Goal: Task Accomplishment & Management: Manage account settings

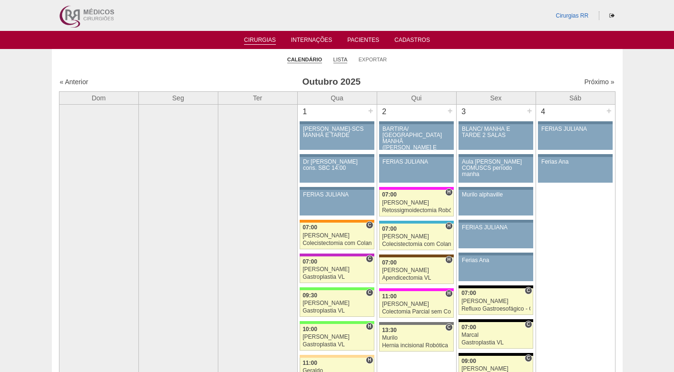
click at [342, 58] on link "Lista" at bounding box center [340, 59] width 14 height 7
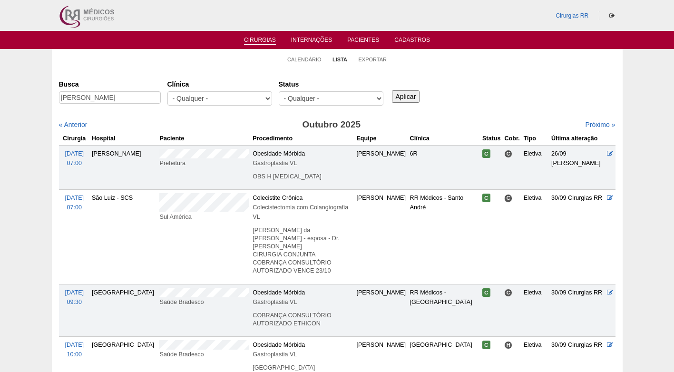
type input "EDUARDO"
click at [392, 90] on input "Aplicar" at bounding box center [406, 96] width 28 height 12
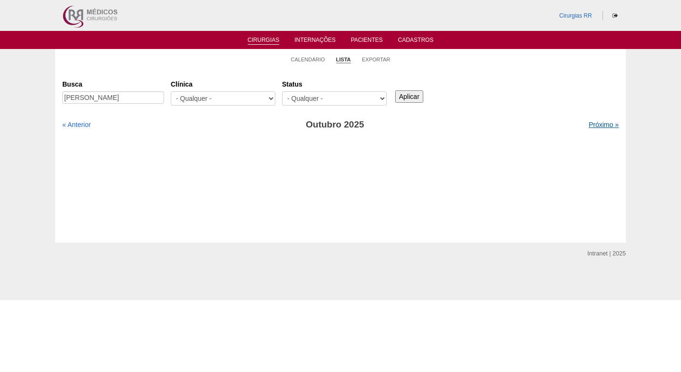
drag, startPoint x: 596, startPoint y: 123, endPoint x: 580, endPoint y: 123, distance: 15.7
click at [597, 123] on link "Próximo »" at bounding box center [603, 125] width 30 height 8
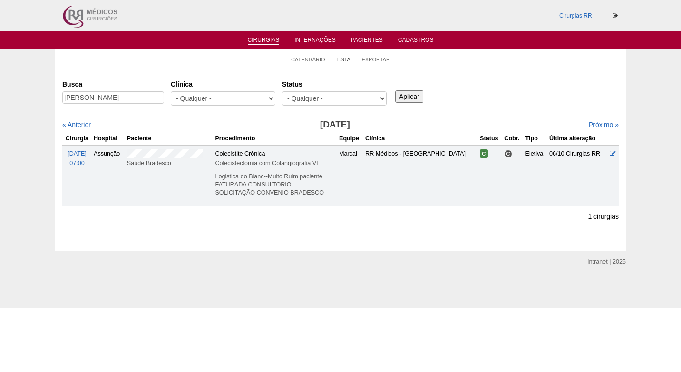
click at [339, 59] on link "Lista" at bounding box center [343, 59] width 14 height 7
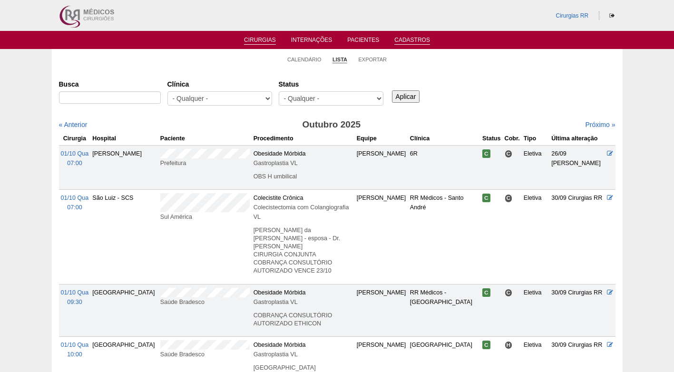
click at [411, 41] on link "Cadastros" at bounding box center [412, 41] width 36 height 8
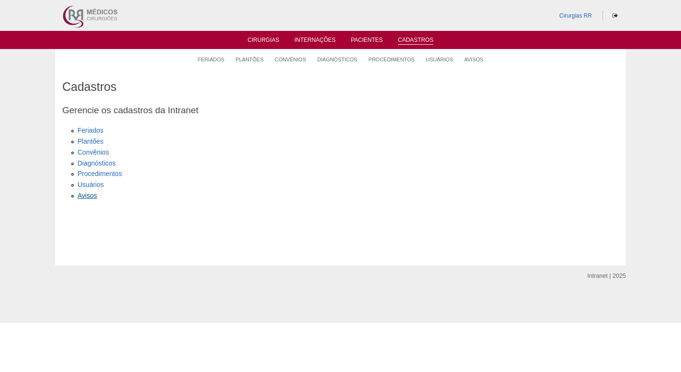
click at [86, 195] on link "Avisos" at bounding box center [86, 196] width 19 height 8
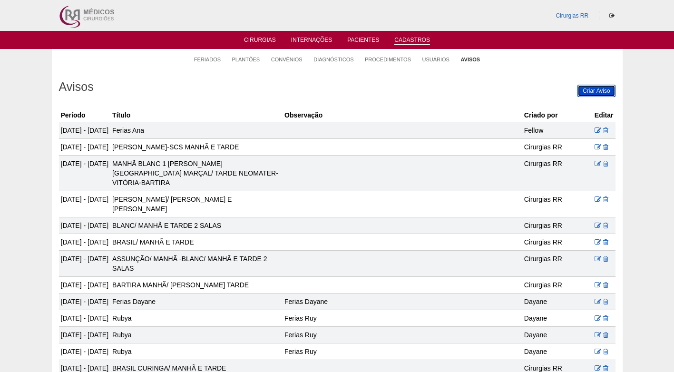
click at [597, 89] on link "Criar Aviso" at bounding box center [596, 91] width 38 height 12
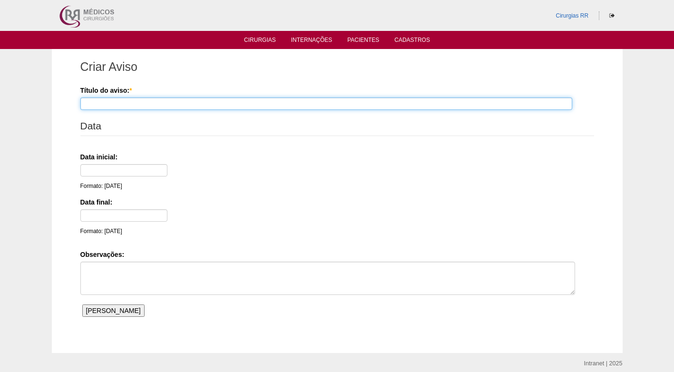
click at [138, 102] on input "Título do aviso: *" at bounding box center [325, 103] width 491 height 12
type input "CONFRATERNIZAÇÃO RR (CIRURGIAS APENAS PELA MANHÃ)"
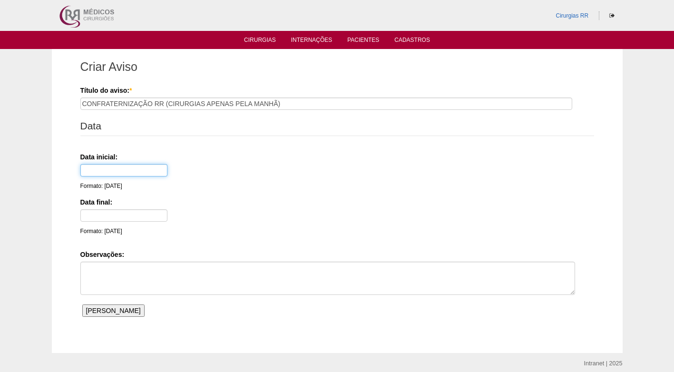
click at [97, 171] on input "text" at bounding box center [123, 170] width 87 height 12
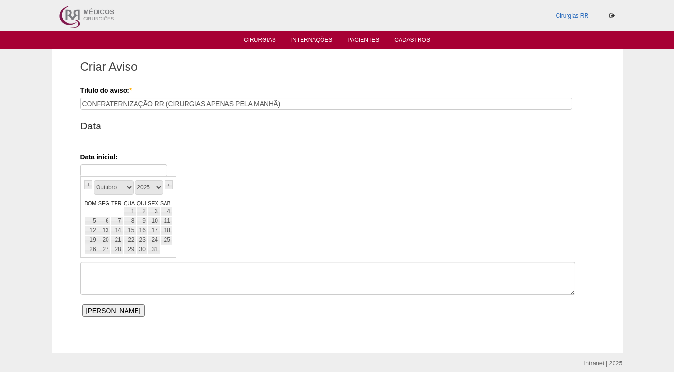
click at [88, 205] on link "DOM" at bounding box center [91, 203] width 14 height 8
click at [128, 185] on select "Janeiro Fevereiro Março Abril Maio Junho Julho Agosto Setembro Outubro Novembro…" at bounding box center [114, 187] width 40 height 14
click at [158, 210] on link "5" at bounding box center [154, 212] width 12 height 10
type input "[DATE]"
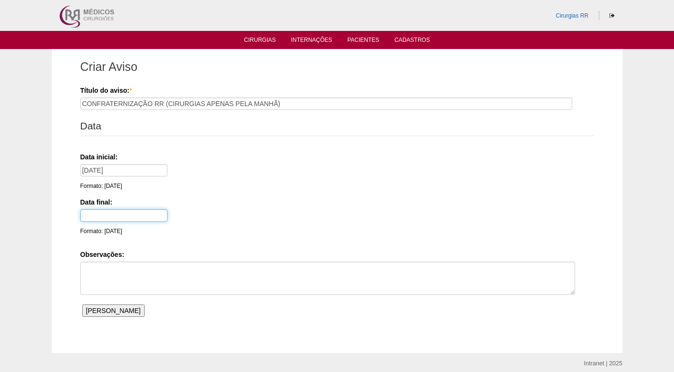
click at [97, 218] on input "text" at bounding box center [123, 215] width 87 height 12
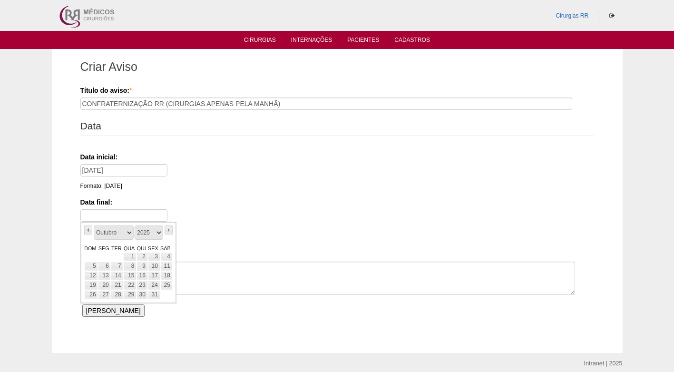
click at [87, 248] on link "DOM" at bounding box center [91, 248] width 14 height 8
click at [129, 234] on select "Janeiro Fevereiro Março Abril Maio Junho Julho Agosto Setembro Outubro Novembro…" at bounding box center [114, 232] width 40 height 14
click at [155, 259] on link "5" at bounding box center [154, 257] width 12 height 10
type input "05/12/25"
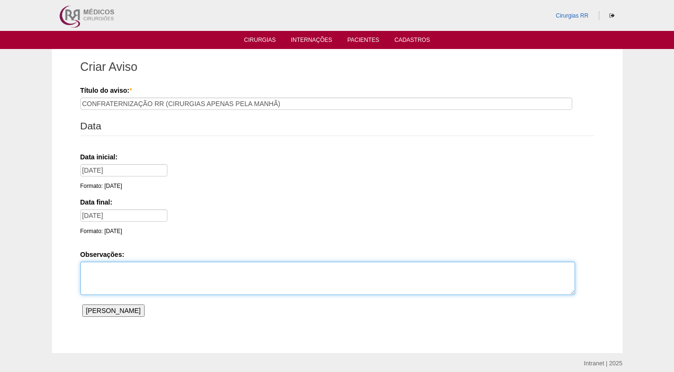
click at [156, 271] on textarea "Observações:" at bounding box center [327, 277] width 494 height 33
type textarea "CIRURGIAS APENAS PELA MANHÃ"
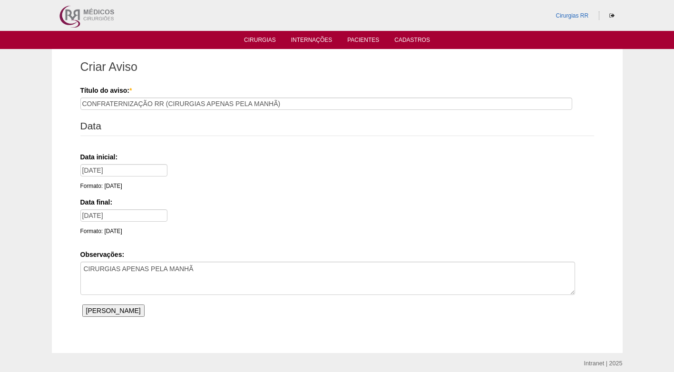
click at [101, 311] on input "Salvar Aviso" at bounding box center [113, 310] width 62 height 12
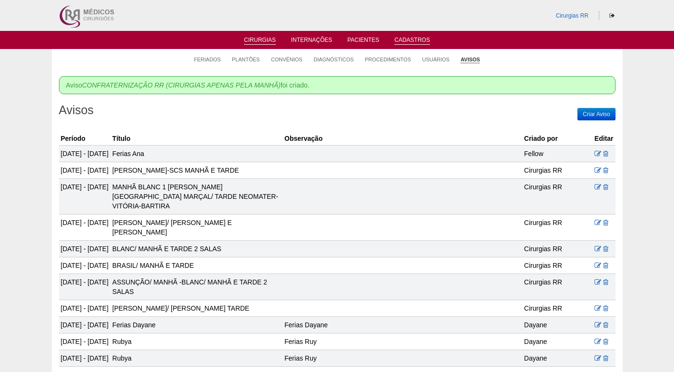
click at [260, 43] on link "Cirurgias" at bounding box center [260, 41] width 32 height 8
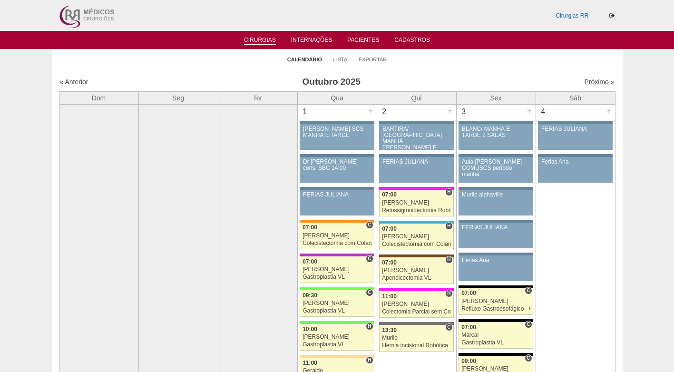
click at [586, 82] on link "Próximo »" at bounding box center [599, 82] width 30 height 8
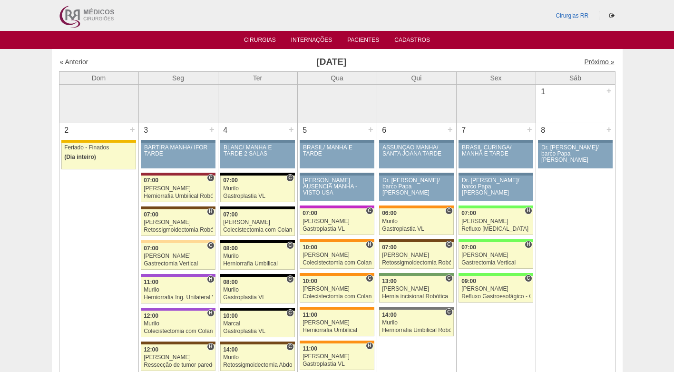
click at [584, 61] on link "Próximo »" at bounding box center [599, 62] width 30 height 8
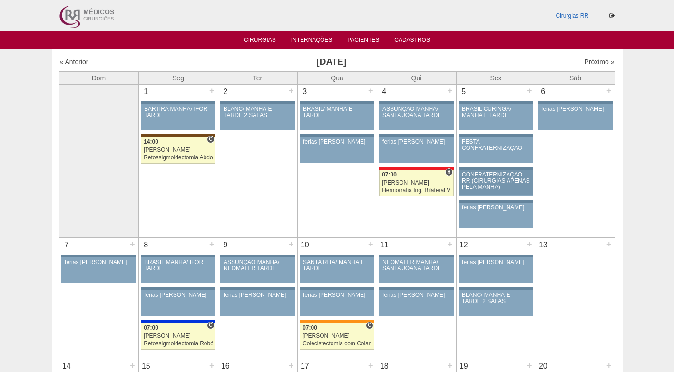
click at [520, 174] on div "CONFRATERNIZAÇÃO RR (CIRURGIAS APENAS PELA MANHÃ)" at bounding box center [496, 181] width 68 height 19
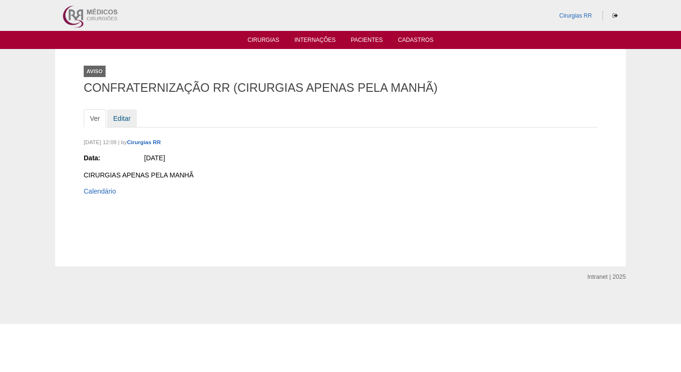
click at [123, 120] on link "Editar" at bounding box center [122, 118] width 30 height 18
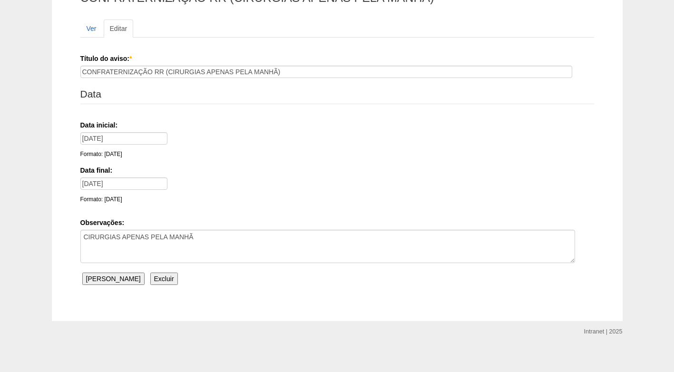
scroll to position [96, 0]
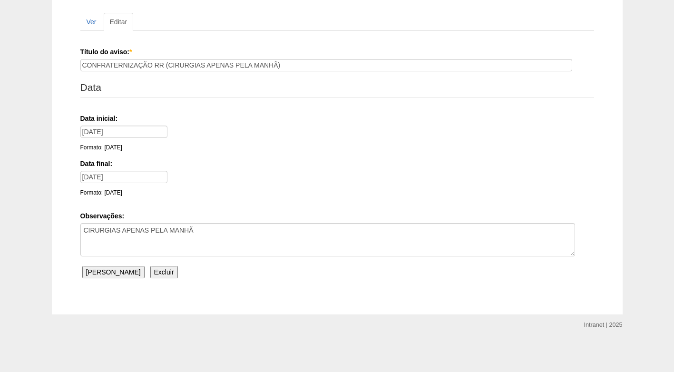
click at [154, 276] on input "Excluir" at bounding box center [164, 272] width 28 height 12
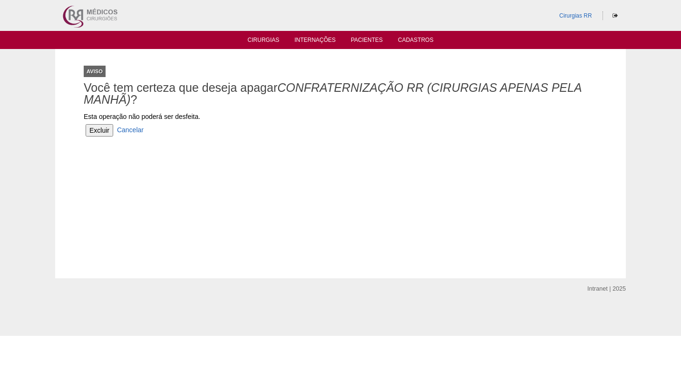
click at [111, 125] on input "Excluir" at bounding box center [100, 130] width 28 height 12
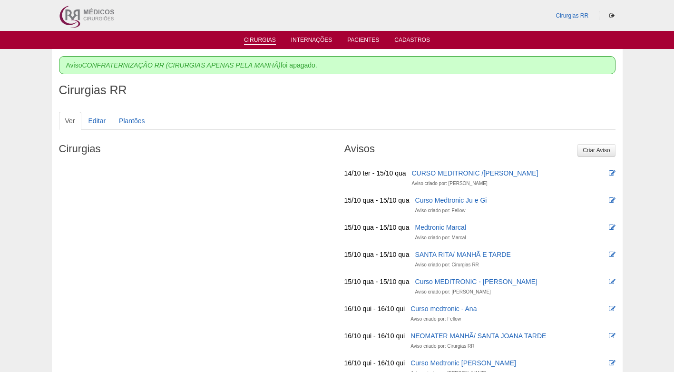
click at [260, 40] on link "Cirurgias" at bounding box center [260, 41] width 32 height 8
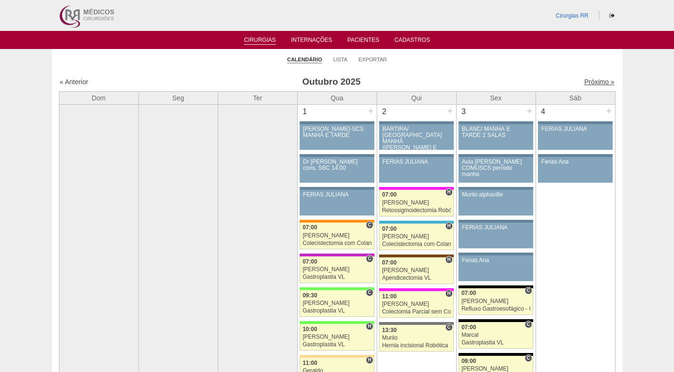
click at [587, 83] on link "Próximo »" at bounding box center [599, 82] width 30 height 8
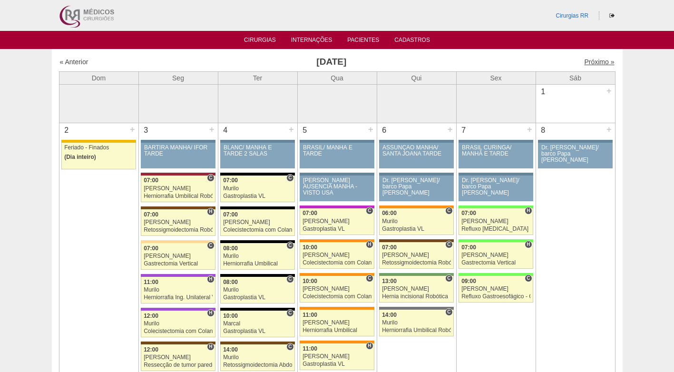
click at [588, 62] on link "Próximo »" at bounding box center [599, 62] width 30 height 8
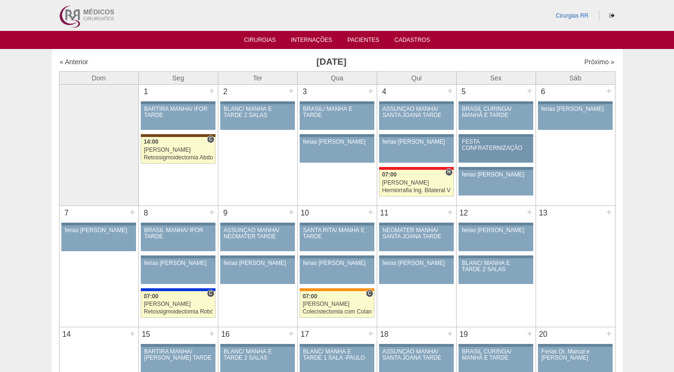
click at [482, 147] on div "FESTA CONFRATERNIZAÇÃO" at bounding box center [496, 145] width 68 height 12
click at [266, 36] on li "Cirurgias" at bounding box center [259, 40] width 45 height 8
click at [268, 40] on link "Cirurgias" at bounding box center [260, 41] width 32 height 8
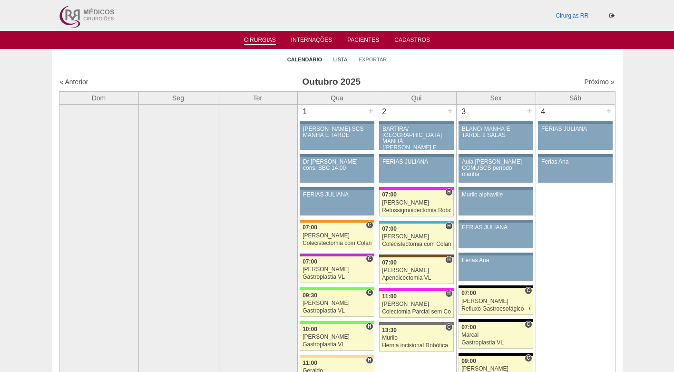
click at [345, 59] on link "Lista" at bounding box center [340, 59] width 14 height 7
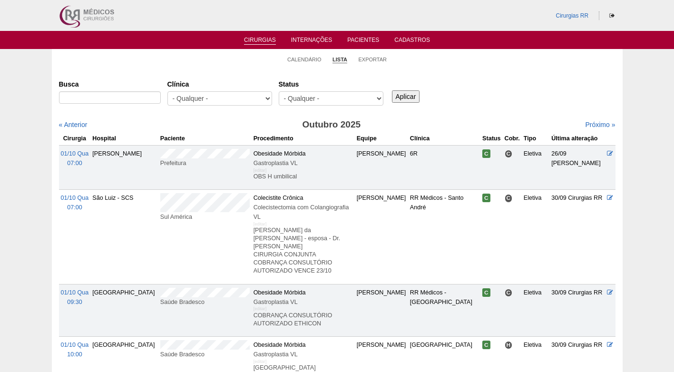
select select "resr"
click at [279, 91] on select "- Qualquer - Reservada Confirmada Suspensa Cancelada" at bounding box center [331, 98] width 105 height 14
click at [401, 98] on input "Aplicar" at bounding box center [406, 96] width 28 height 12
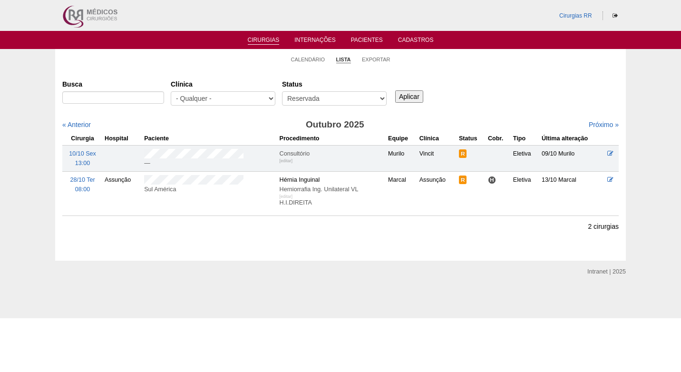
click at [548, 103] on div "Busca Clínica - Qualquer - 6R Alphaville Assunção Bartira Brasil Christovão da …" at bounding box center [340, 93] width 556 height 34
click at [600, 125] on link "Próximo »" at bounding box center [603, 125] width 30 height 8
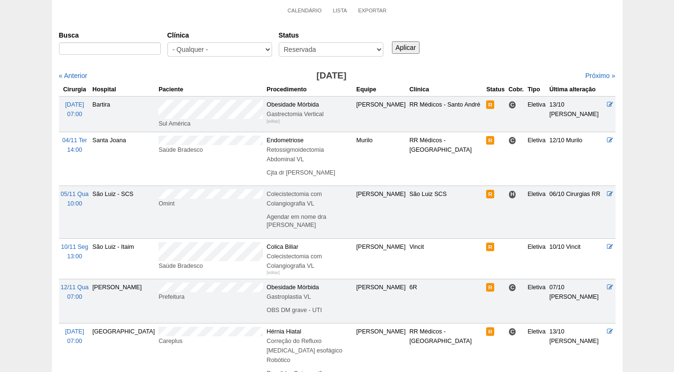
scroll to position [48, 0]
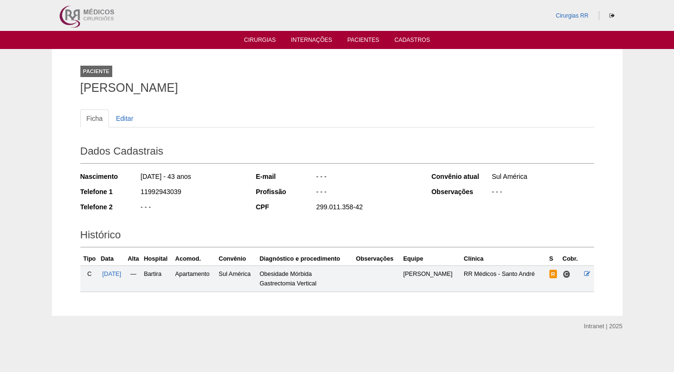
drag, startPoint x: 296, startPoint y: 87, endPoint x: 69, endPoint y: 85, distance: 226.3
click at [69, 85] on div "Paciente [PERSON_NAME] Ficha Editar Dados Cadastrais Nascimento [DATE] - 43 ano…" at bounding box center [337, 182] width 570 height 267
copy h1 "JANAINA TADEU BARION DE OLIVEIRA"
click at [401, 67] on div "Paciente JANAINA TADEU BARION DE OLIVEIRA" at bounding box center [336, 78] width 513 height 44
click at [284, 160] on h2 "Dados Cadastrais" at bounding box center [336, 153] width 513 height 22
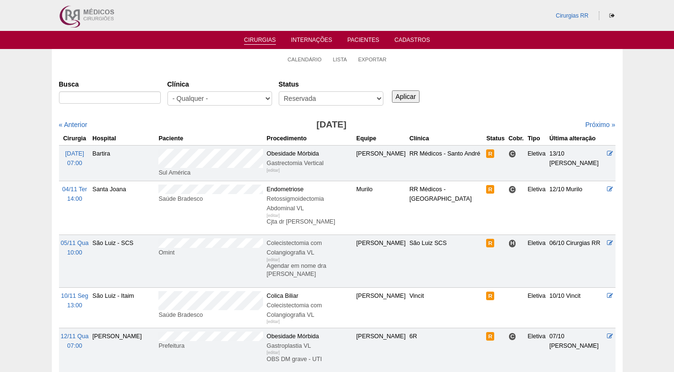
scroll to position [48, 0]
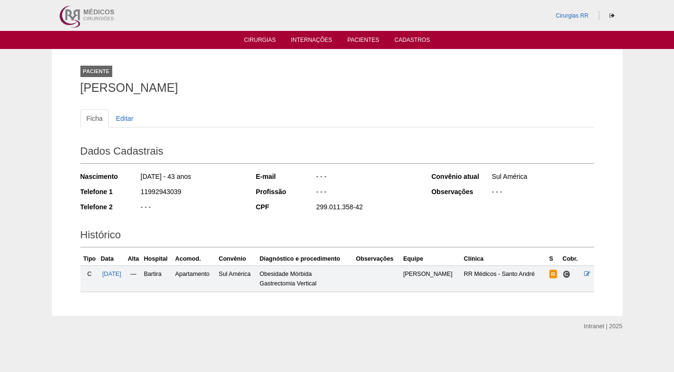
click at [300, 123] on ul "Ficha Editar" at bounding box center [336, 118] width 513 height 18
click at [319, 181] on div "- - -" at bounding box center [366, 178] width 103 height 12
click at [585, 273] on icon at bounding box center [587, 273] width 6 height 6
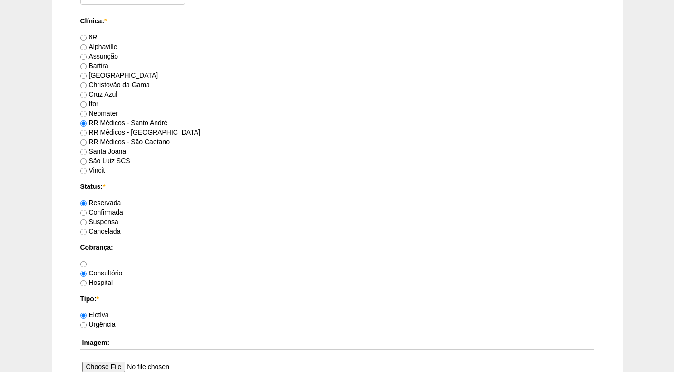
scroll to position [618, 0]
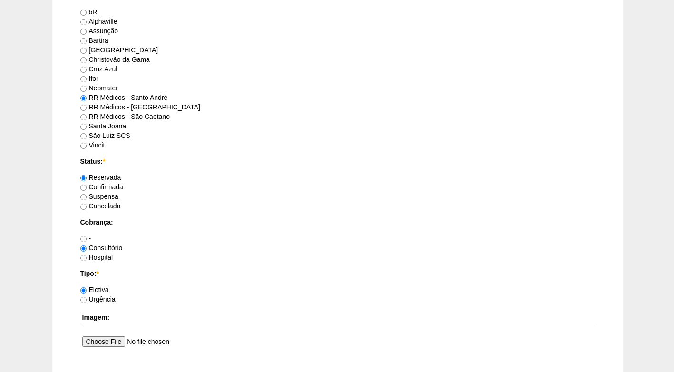
click at [94, 188] on label "Confirmada" at bounding box center [101, 187] width 43 height 8
click at [87, 188] on input "Confirmada" at bounding box center [83, 187] width 6 height 6
radio input "true"
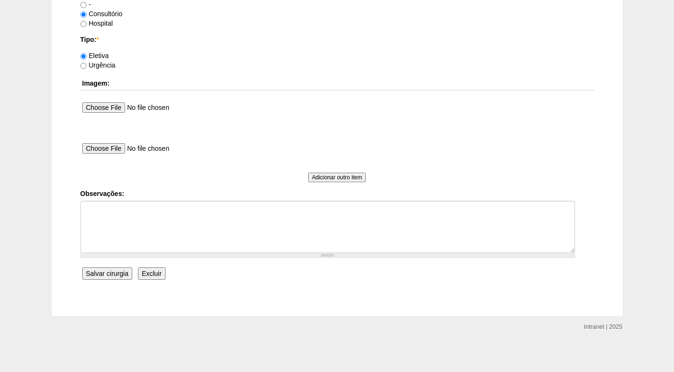
scroll to position [853, 0]
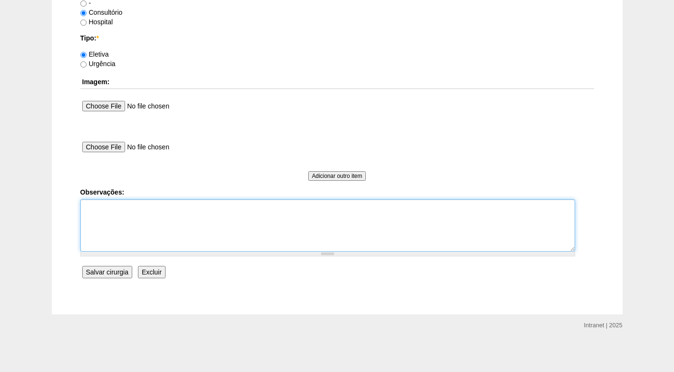
click at [129, 203] on textarea "Observações:" at bounding box center [327, 225] width 494 height 52
type textarea "f"
type textarea "FATURADO CONSULTÓRIO AUTORIZADO"
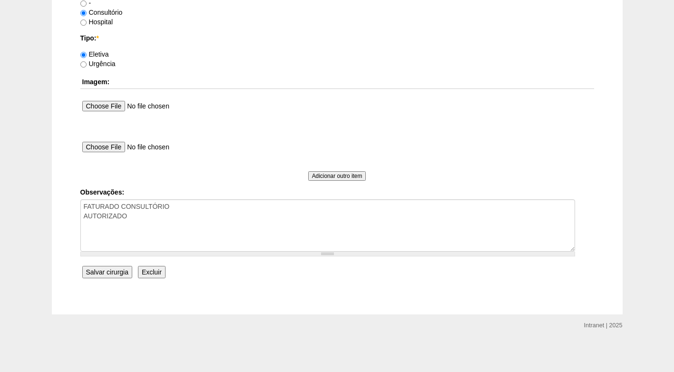
click at [108, 268] on input "Salvar cirurgia" at bounding box center [107, 272] width 50 height 12
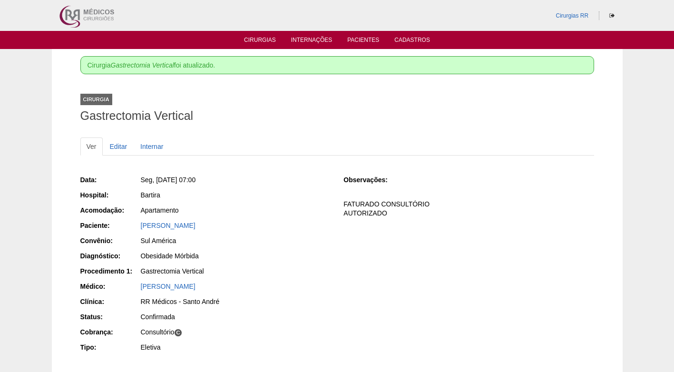
click at [250, 122] on h1 "Gastrectomia Vertical" at bounding box center [336, 116] width 513 height 12
click at [267, 37] on link "Cirurgias" at bounding box center [260, 41] width 32 height 8
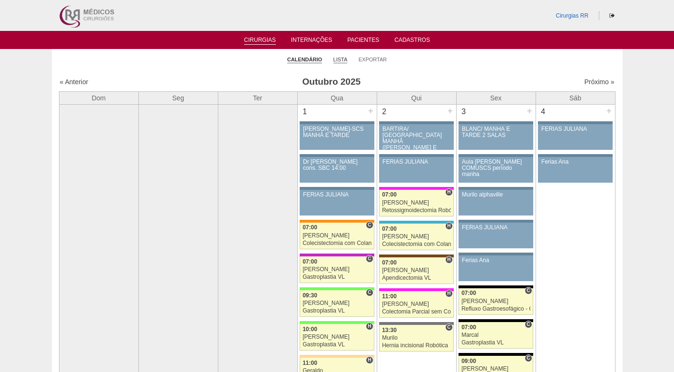
click at [336, 59] on link "Lista" at bounding box center [340, 59] width 14 height 7
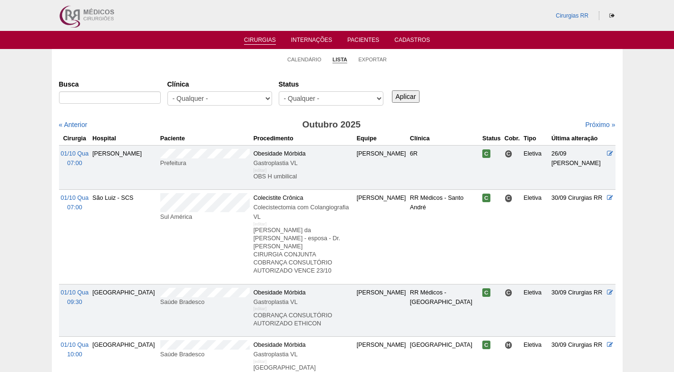
select select "resr"
click at [279, 91] on select "- Qualquer - Reservada Confirmada Suspensa Cancelada" at bounding box center [331, 98] width 105 height 14
click at [399, 93] on input "Aplicar" at bounding box center [406, 96] width 28 height 12
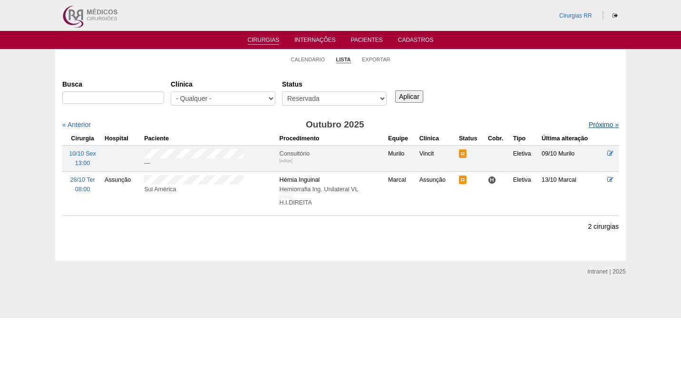
click at [588, 123] on link "Próximo »" at bounding box center [603, 125] width 30 height 8
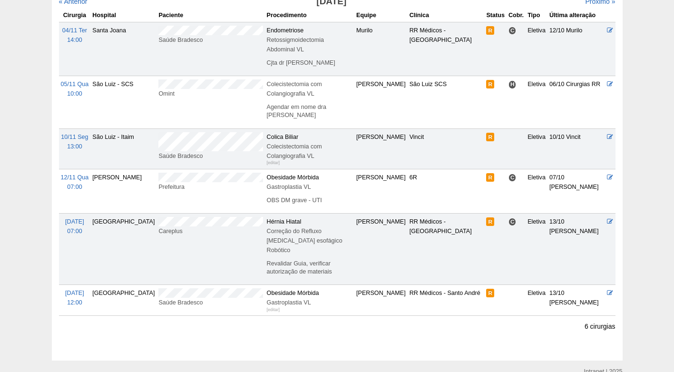
scroll to position [128, 0]
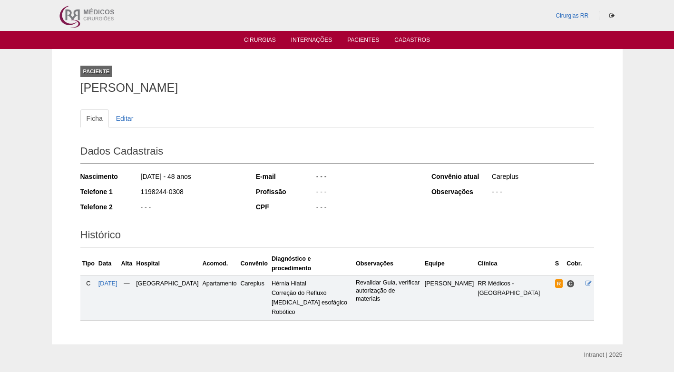
drag, startPoint x: 79, startPoint y: 87, endPoint x: 257, endPoint y: 84, distance: 178.3
click at [257, 84] on div "Paciente Wilson Inguelbert Fornazieri Ficha Editar Dados Cadastrais Nascimento …" at bounding box center [337, 196] width 528 height 295
copy h1 "Wilson Inguelbert Fornazieri"
drag, startPoint x: 330, startPoint y: 101, endPoint x: 325, endPoint y: 77, distance: 24.3
click at [330, 101] on div "Ficha Editar Dados Cadastrais Nascimento 28/04/1977 - 48 anos Telefone 1 119824…" at bounding box center [336, 210] width 513 height 221
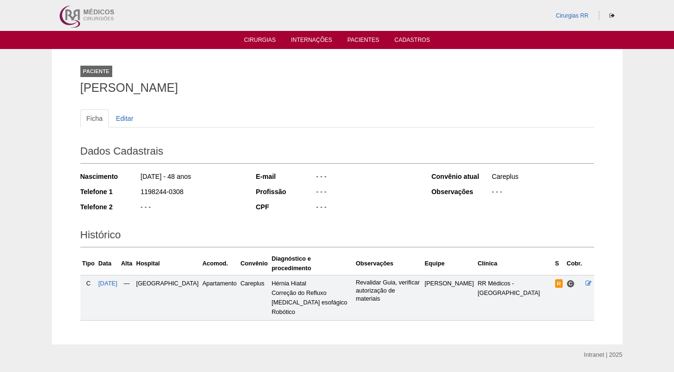
click at [286, 109] on ul "Ficha Editar" at bounding box center [336, 118] width 513 height 18
drag, startPoint x: 276, startPoint y: 93, endPoint x: 244, endPoint y: 41, distance: 61.0
click at [275, 91] on h1 "Wilson Inguelbert Fornazieri" at bounding box center [336, 88] width 513 height 12
click at [244, 39] on link "Cirurgias" at bounding box center [260, 41] width 32 height 8
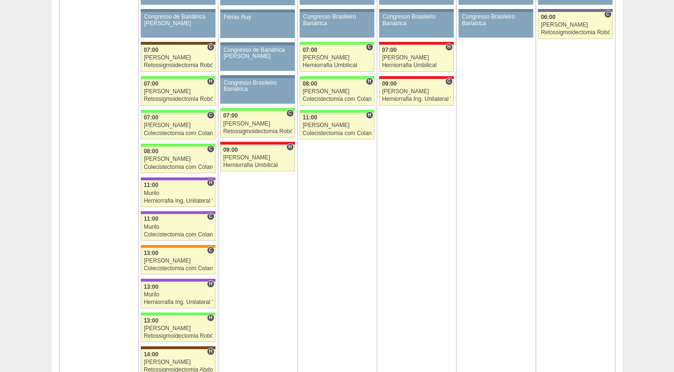
scroll to position [1606, 0]
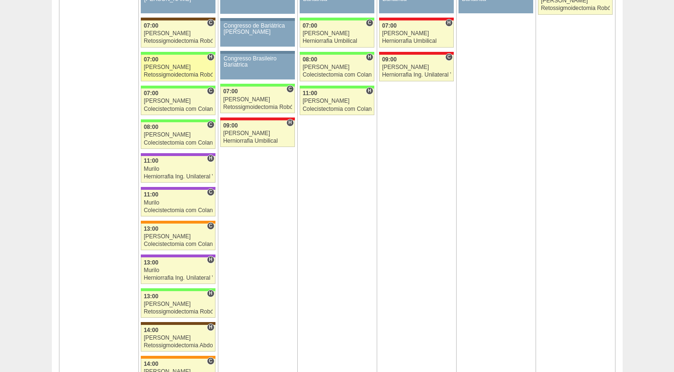
click at [168, 68] on div "[PERSON_NAME]" at bounding box center [178, 67] width 69 height 6
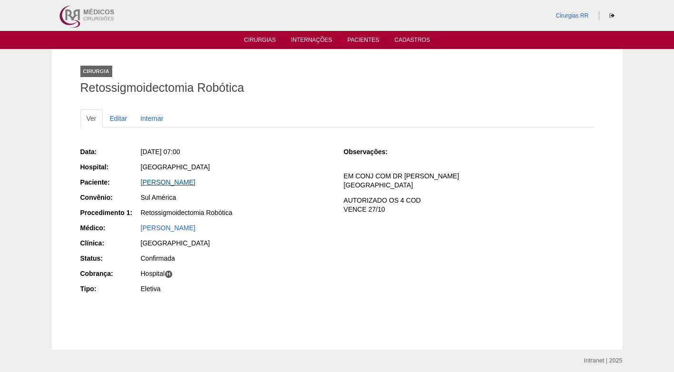
click at [195, 182] on link "[PERSON_NAME]" at bounding box center [168, 182] width 55 height 8
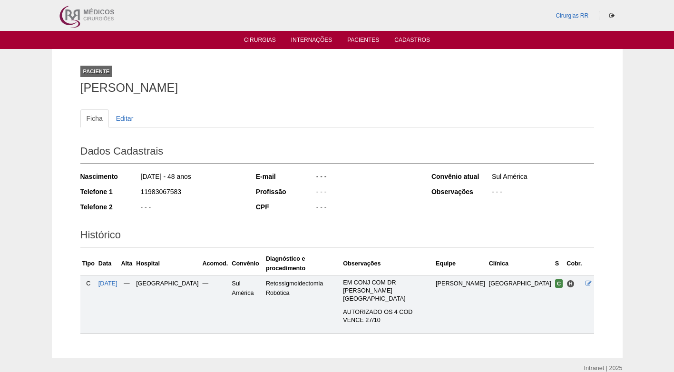
drag, startPoint x: 184, startPoint y: 193, endPoint x: 124, endPoint y: 195, distance: 60.4
click at [124, 196] on div "Telefone 1 11983067583" at bounding box center [161, 193] width 163 height 12
copy div "11983067583"
click at [214, 195] on div "11983067583" at bounding box center [191, 193] width 103 height 12
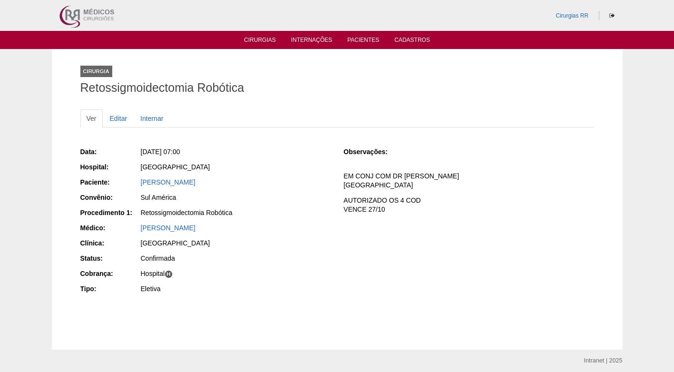
click at [331, 138] on div "Data: [DATE] 07:00 Hospital: [GEOGRAPHIC_DATA] Paciente: [PERSON_NAME] Convênio…" at bounding box center [336, 231] width 513 height 189
click at [260, 171] on div "[GEOGRAPHIC_DATA]" at bounding box center [235, 168] width 191 height 12
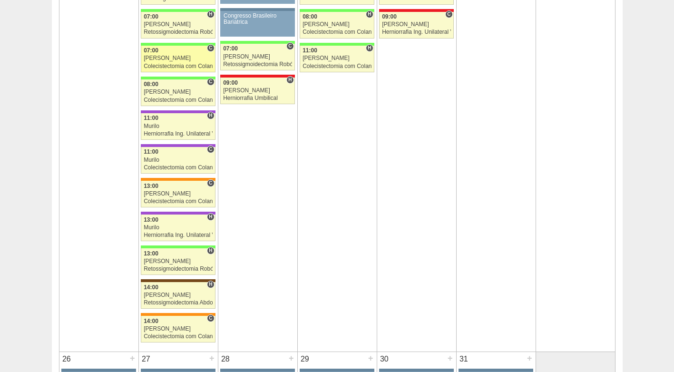
scroll to position [1654, 0]
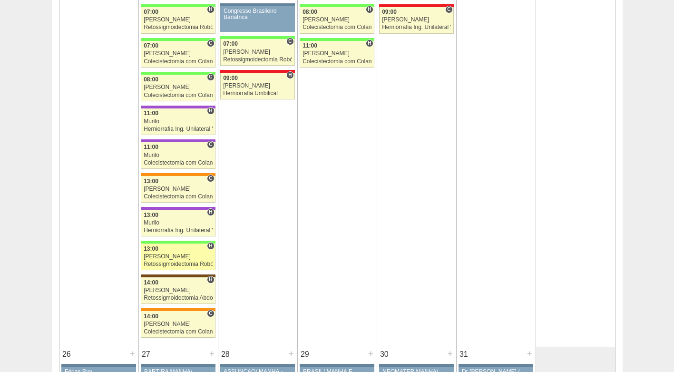
click at [160, 255] on div "[PERSON_NAME]" at bounding box center [178, 256] width 69 height 6
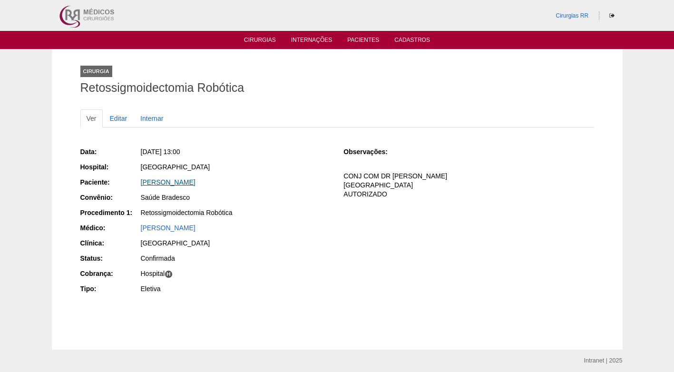
click at [179, 181] on link "ARIANE ANTUNES PEREIRA" at bounding box center [168, 182] width 55 height 8
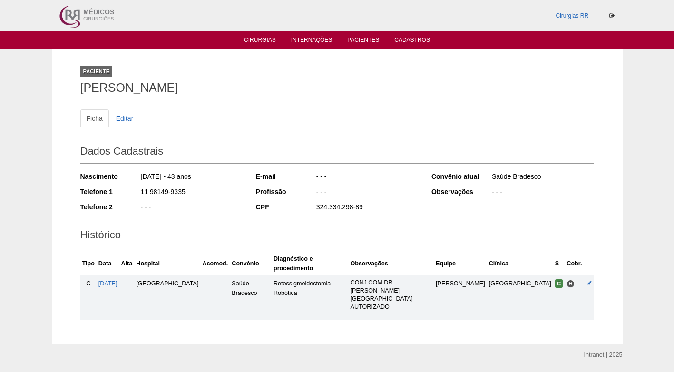
drag, startPoint x: 197, startPoint y: 191, endPoint x: 114, endPoint y: 195, distance: 82.8
click at [114, 195] on div "Telefone 1 11 98149-9335" at bounding box center [161, 193] width 163 height 12
copy div "11 98149-9335"
click at [226, 217] on div "Nascimento 21/02/1982 - 43 anos Telefone 1 11 98149-9335 Telefone 2 - - -" at bounding box center [161, 194] width 163 height 52
click at [587, 280] on icon at bounding box center [588, 283] width 6 height 6
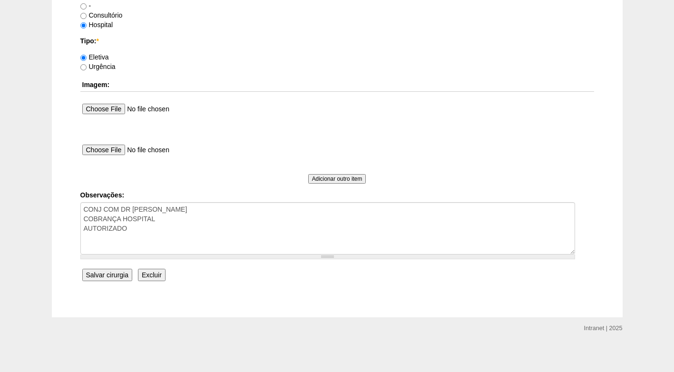
scroll to position [853, 0]
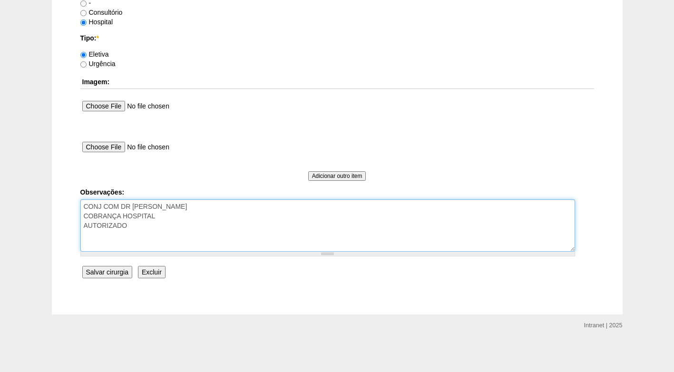
click at [154, 228] on textarea "CONJ COM DR ROGERS COBRANÇA HOSPITAL AUTORIZADO" at bounding box center [327, 225] width 494 height 52
click at [148, 221] on textarea "CONJ COM DR ROGERS COBRANÇA HOSPITAL AUTORIZADO" at bounding box center [327, 225] width 494 height 52
click at [183, 207] on textarea "CONJ COM DR ROGERS COBRANÇA HOSPITAL AUTORIZADO" at bounding box center [327, 225] width 494 height 52
paste textarea "BRC15806386"
type textarea "CONJ COM DR ROGERS - BRC15806386 COBRANÇA HOSPITAL AUTORIZADO envio dieta - em …"
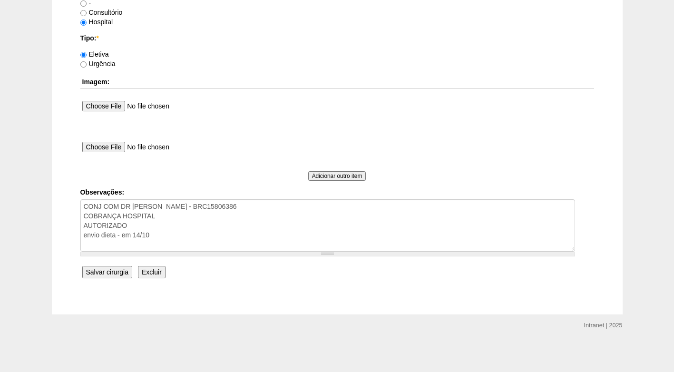
click at [117, 273] on input "Salvar cirurgia" at bounding box center [107, 272] width 50 height 12
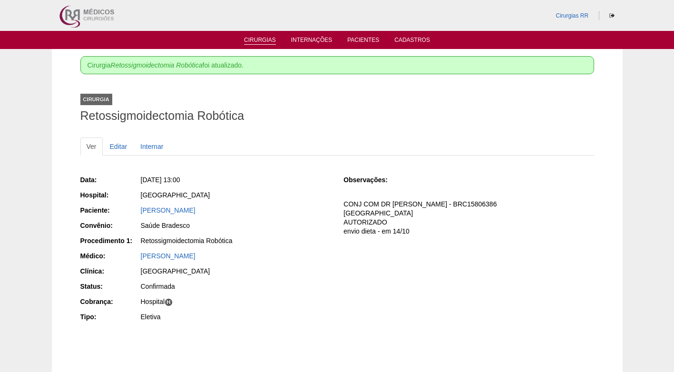
click at [264, 43] on link "Cirurgias" at bounding box center [260, 41] width 32 height 8
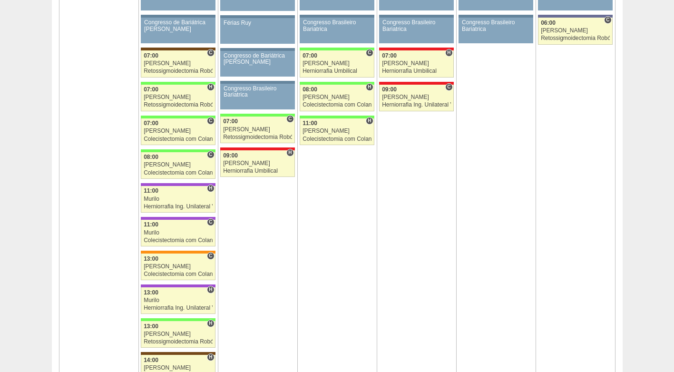
scroll to position [1569, 0]
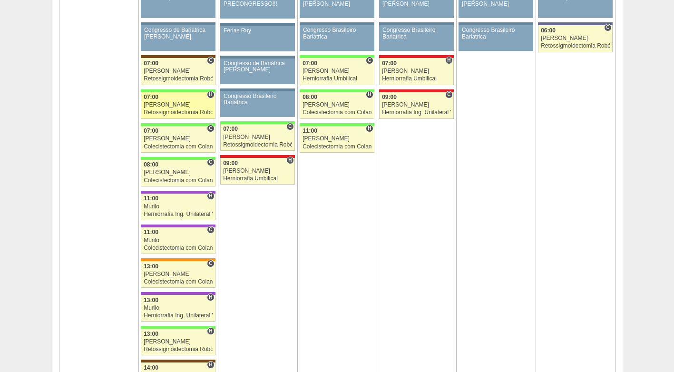
click at [178, 102] on link "88871 Cirurgias RR H 07:00 Bruno Retossigmoidectomia Robótica Hospital Brasil B…" at bounding box center [178, 105] width 74 height 27
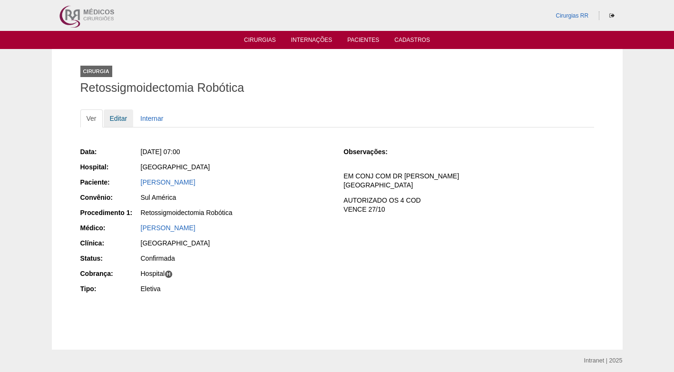
click at [121, 122] on link "Editar" at bounding box center [119, 118] width 30 height 18
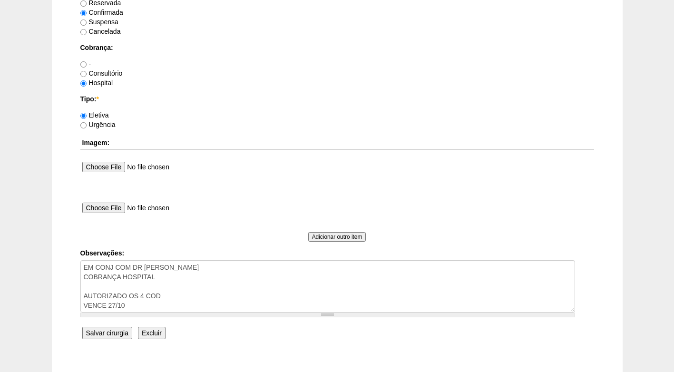
scroll to position [808, 0]
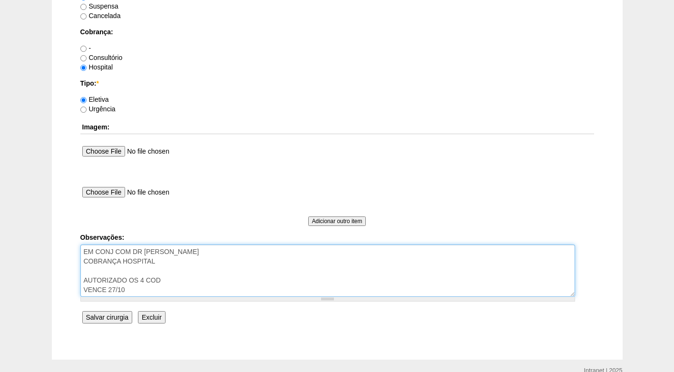
click at [223, 252] on textarea "EM CONJ COM DR ROGERS COBRANÇA HOSPITAL AUTORIZADO OS 4 COD VENCE 27/10" at bounding box center [327, 270] width 494 height 52
paste textarea "BRC15901019"
type textarea "EM CONJ COM DR ROGERS - BRC15901019 COBRANÇA HOSPITAL AUTORIZADO OS 4 COD VENCE…"
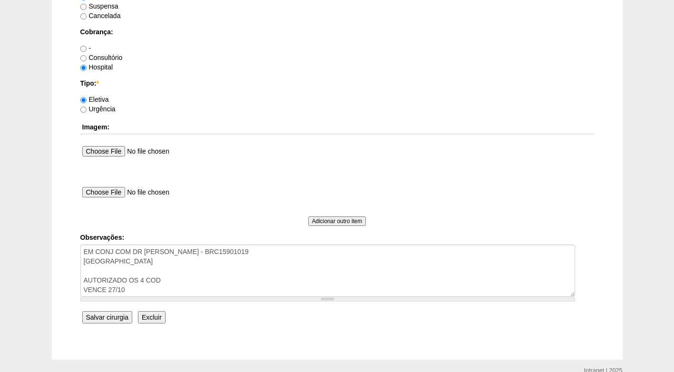
click at [116, 318] on input "Salvar cirurgia" at bounding box center [107, 317] width 50 height 12
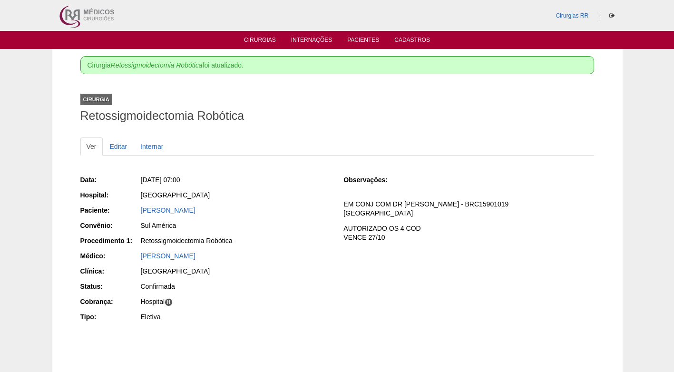
click at [318, 289] on div "Confirmada" at bounding box center [236, 286] width 190 height 10
click at [118, 144] on link "Editar" at bounding box center [119, 146] width 30 height 18
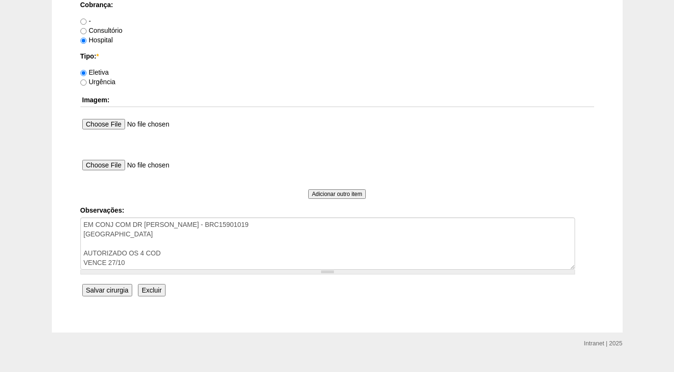
scroll to position [853, 0]
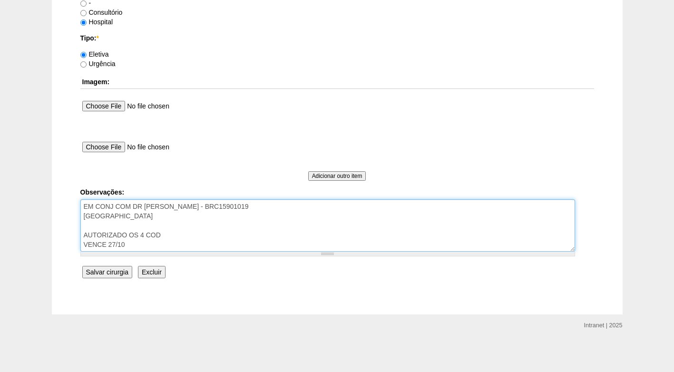
click at [179, 219] on textarea "EM CONJ COM DR ROGERS - BRC15901019 COBRANÇA HOSPITAL AUTORIZADO OS 4 COD VENCE…" at bounding box center [327, 225] width 494 height 52
click at [174, 241] on textarea "EM CONJ COM DR ROGERS - BRC15901019 COBRANÇA HOSPITAL AUTORIZADO OS 4 COD VENCE…" at bounding box center [327, 225] width 494 height 52
click at [185, 215] on textarea "EM CONJ COM DR ROGERS - BRC15901019 COBRANÇA HOSPITAL AUTORIZADO OS 4 COD VENCE…" at bounding box center [327, 225] width 494 height 52
click at [183, 246] on textarea "EM CONJ COM DR ROGERS - BRC15901019 COBRANÇA HOSPITAL AUTORIZADO OS 4 COD VENCE…" at bounding box center [327, 225] width 494 height 52
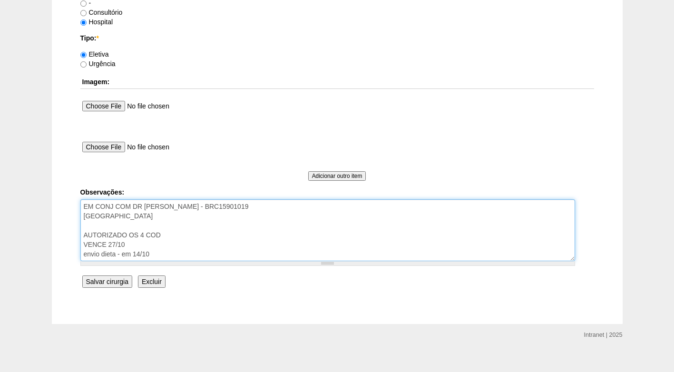
type textarea "EM CONJ COM DR ROGERS - BRC15901019 COBRANÇA HOSPITAL AUTORIZADO OS 4 COD VENCE…"
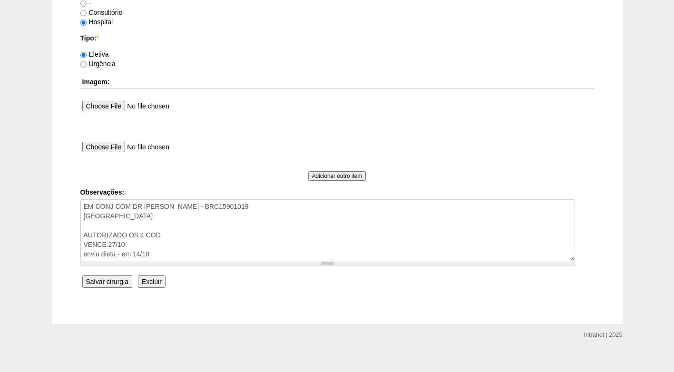
click at [119, 279] on input "Salvar cirurgia" at bounding box center [107, 281] width 50 height 12
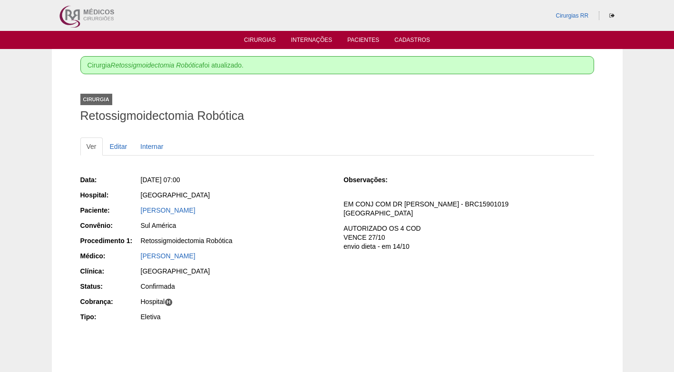
click at [297, 169] on div "Data: [DATE] 07:00 Hospital: [GEOGRAPHIC_DATA] Paciente: [PERSON_NAME] Convênio…" at bounding box center [336, 259] width 513 height 189
click at [266, 39] on link "Cirurgias" at bounding box center [260, 41] width 32 height 8
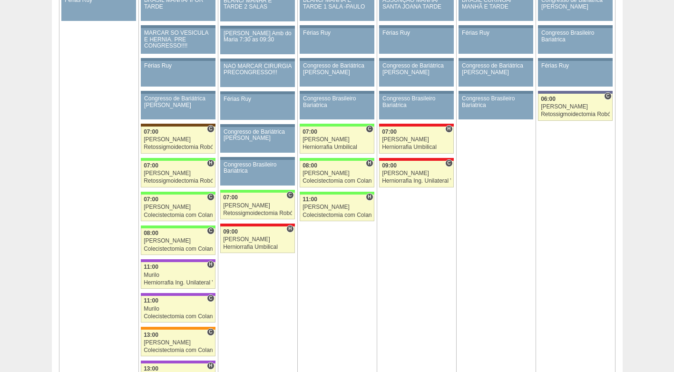
scroll to position [1521, 0]
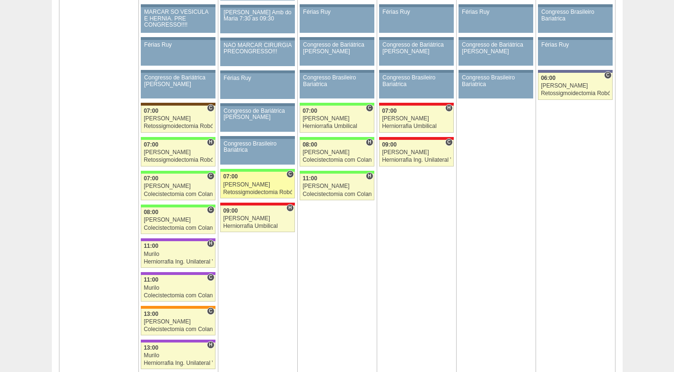
click at [260, 182] on div "[PERSON_NAME]" at bounding box center [257, 185] width 69 height 6
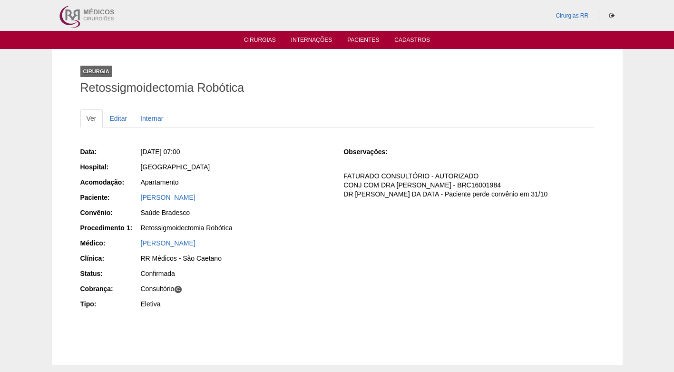
click at [402, 193] on p "FATURADO CONSULTÓRIO - AUTORIZADO CONJ COM DRA CLAUDIA - BRC16001984 DR BRUNO C…" at bounding box center [468, 185] width 250 height 27
click at [195, 199] on link "[PERSON_NAME]" at bounding box center [168, 197] width 55 height 8
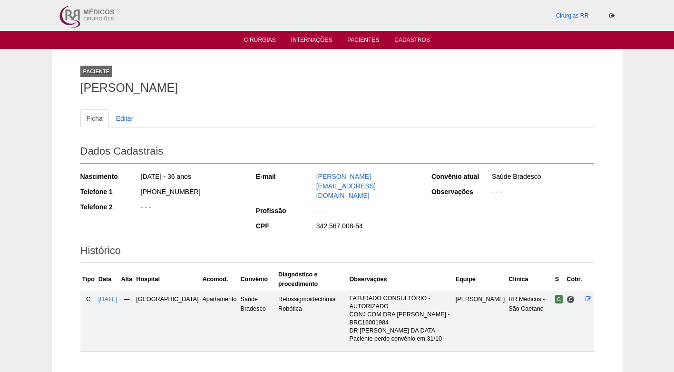
drag, startPoint x: 77, startPoint y: 86, endPoint x: 327, endPoint y: 96, distance: 251.2
click at [327, 96] on div "Paciente [PERSON_NAME] Ficha Editar Dados Cadastrais Nascimento [DATE] - 36 ano…" at bounding box center [337, 212] width 528 height 327
copy h1 "[PERSON_NAME]"
click at [240, 109] on ul "Ficha Editar" at bounding box center [336, 118] width 513 height 18
click at [204, 82] on h1 "FERNANDA MIDORI IWANAGA SOARES" at bounding box center [336, 88] width 513 height 12
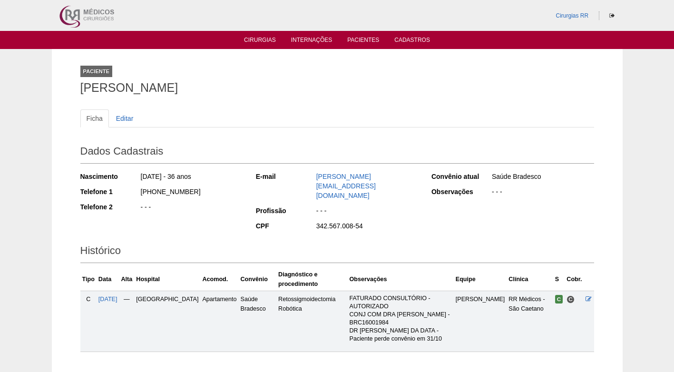
drag, startPoint x: 301, startPoint y: 87, endPoint x: 98, endPoint y: 106, distance: 203.9
click at [81, 96] on div "Paciente FERNANDA MIDORI IWANAGA SOARES" at bounding box center [336, 78] width 513 height 44
copy h1 "[PERSON_NAME]"
click at [257, 95] on div "Paciente FERNANDA MIDORI IWANAGA SOARES" at bounding box center [336, 78] width 513 height 44
click at [349, 96] on div "Paciente FERNANDA MIDORI IWANAGA SOARES" at bounding box center [336, 78] width 513 height 44
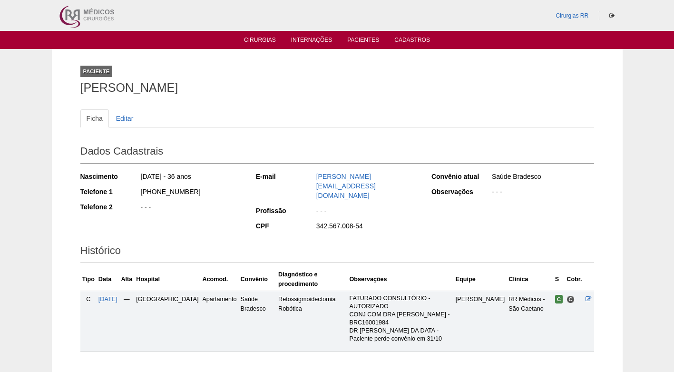
click at [349, 96] on div "Paciente FERNANDA MIDORI IWANAGA SOARES" at bounding box center [336, 78] width 513 height 44
click at [356, 97] on div "Paciente FERNANDA MIDORI IWANAGA SOARES" at bounding box center [336, 78] width 513 height 44
click at [438, 94] on div "Paciente FERNANDA MIDORI IWANAGA SOARES" at bounding box center [336, 78] width 513 height 44
click at [462, 98] on div "Paciente FERNANDA MIDORI IWANAGA SOARES Ficha Editar Dados Cadastrais Nasciment…" at bounding box center [337, 212] width 528 height 327
click at [462, 98] on div "Paciente FERNANDA MIDORI IWANAGA SOARES" at bounding box center [336, 78] width 513 height 44
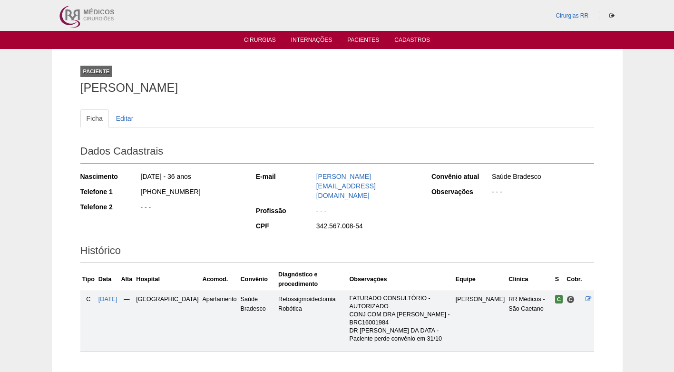
click at [281, 121] on ul "Ficha Editar" at bounding box center [336, 118] width 513 height 18
click at [355, 83] on h1 "FERNANDA MIDORI IWANAGA SOARES" at bounding box center [336, 88] width 513 height 12
click at [356, 83] on h1 "FERNANDA MIDORI IWANAGA SOARES" at bounding box center [336, 88] width 513 height 12
click at [586, 296] on icon at bounding box center [588, 299] width 6 height 6
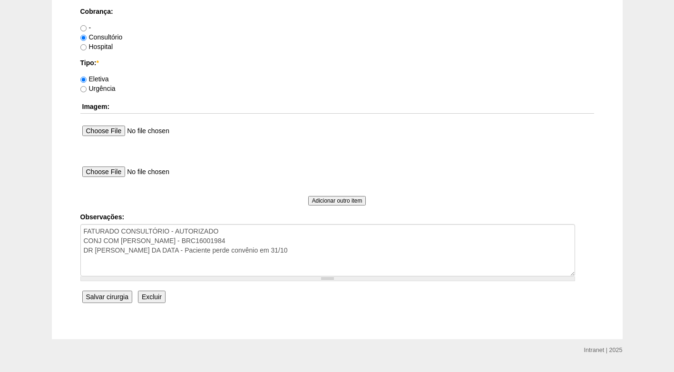
scroll to position [853, 0]
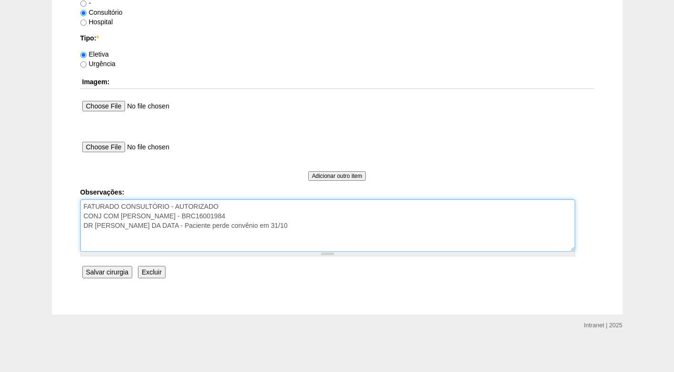
click at [302, 226] on textarea "FATURADO CONSULTÓRIO - AUTORIZADO CONJ COM DRA CLAUDIA - BRC16001984 DR BRUNO C…" at bounding box center [327, 225] width 494 height 52
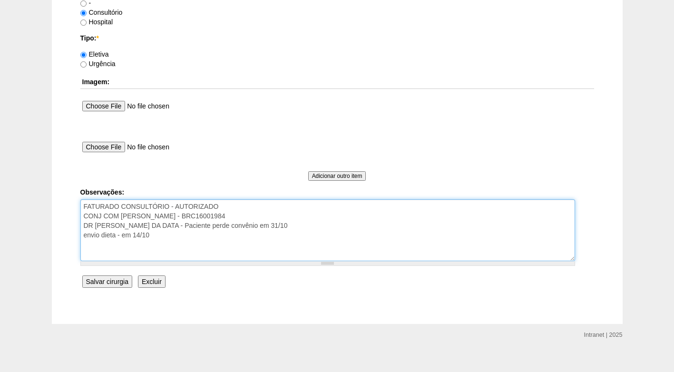
type textarea "FATURADO CONSULTÓRIO - AUTORIZADO CONJ COM DRA CLAUDIA - BRC16001984 DR BRUNO C…"
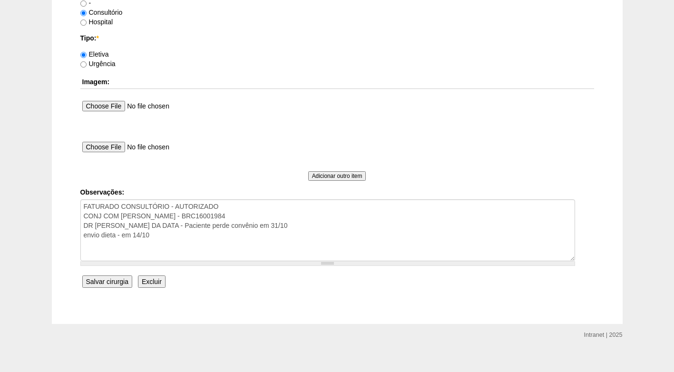
click at [98, 284] on input "Salvar cirurgia" at bounding box center [107, 281] width 50 height 12
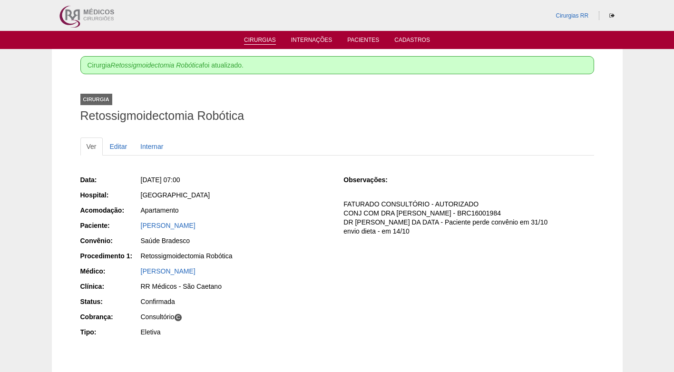
click at [267, 42] on link "Cirurgias" at bounding box center [260, 41] width 32 height 8
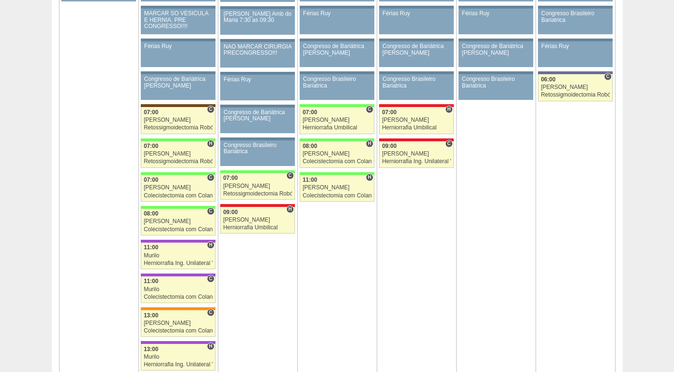
scroll to position [1521, 0]
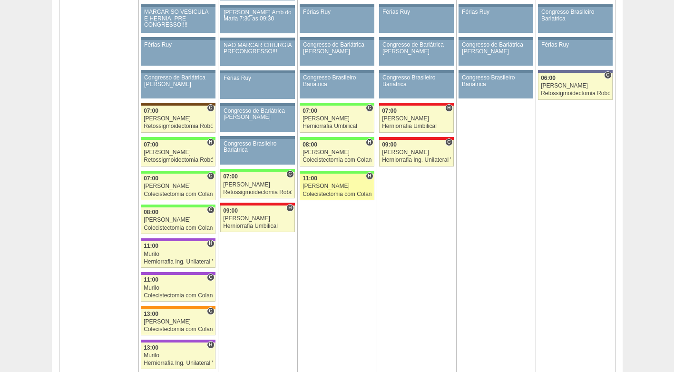
click at [330, 193] on div "Colecistectomia com Colangiografia VL" at bounding box center [336, 194] width 69 height 6
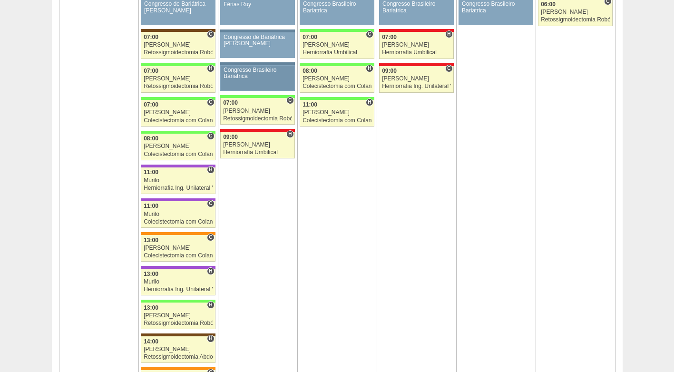
scroll to position [1569, 0]
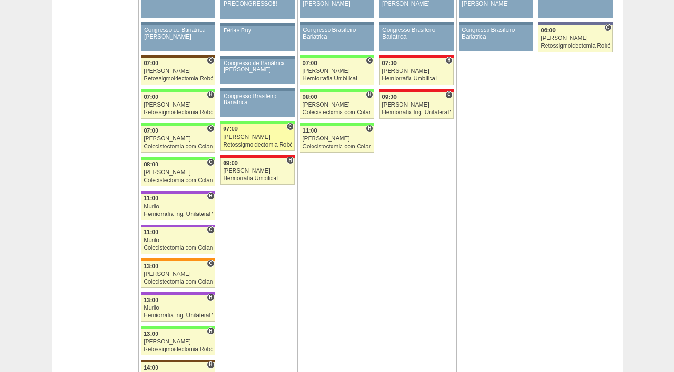
click at [274, 137] on div "[PERSON_NAME]" at bounding box center [257, 137] width 69 height 6
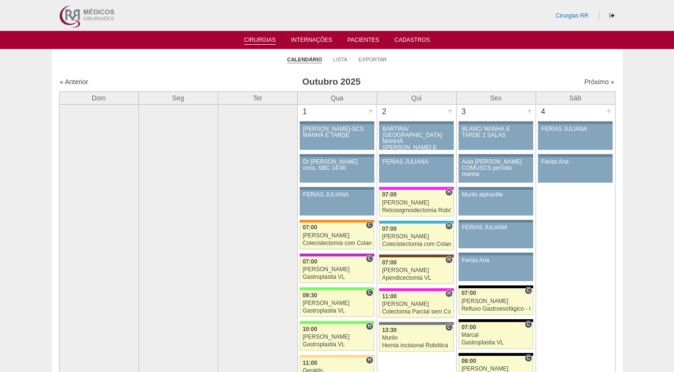
scroll to position [1569, 0]
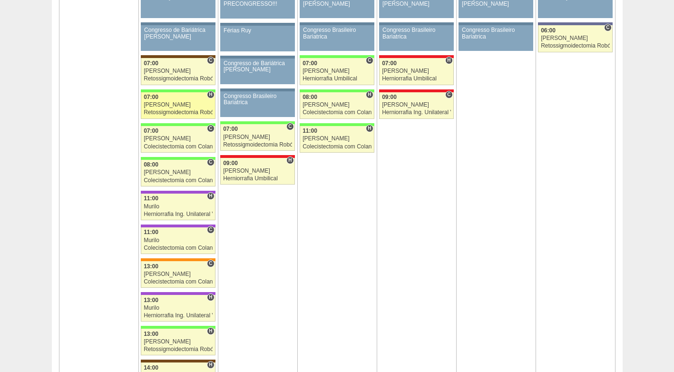
click at [173, 111] on div "Retossigmoidectomia Robótica" at bounding box center [178, 112] width 69 height 6
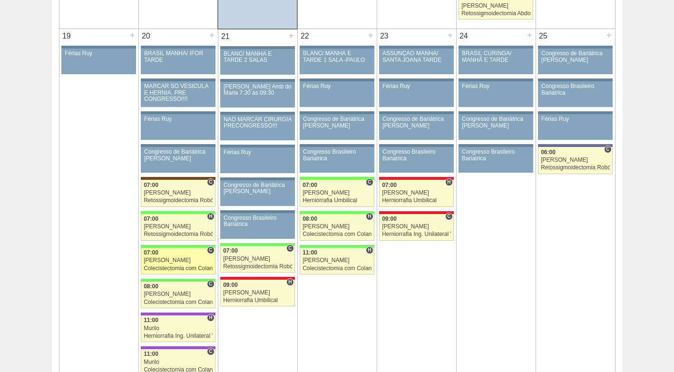
scroll to position [1426, 0]
